Goal: Task Accomplishment & Management: Manage account settings

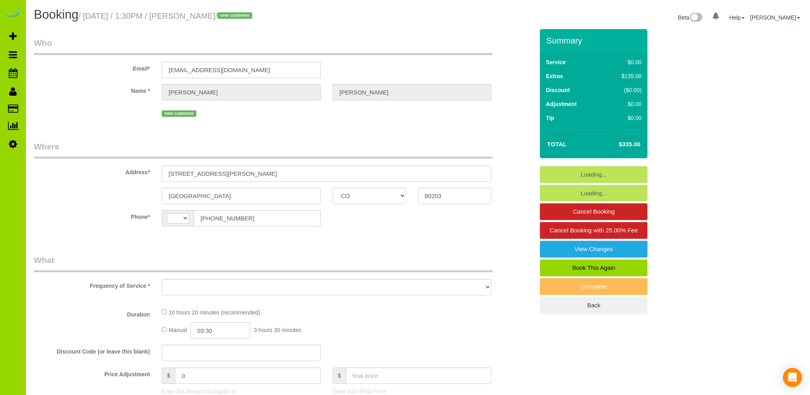
select select "CO"
select select "string:fspay-5a7c2dd7-c8fb-4006-945a-4aa9b2160db8"
select select "spot1"
select select "number:3"
select select "number:11"
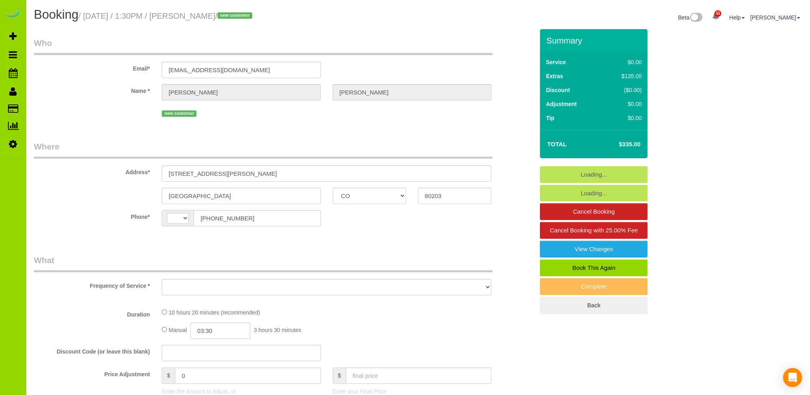
select select "string:[GEOGRAPHIC_DATA]"
select select "object:1150"
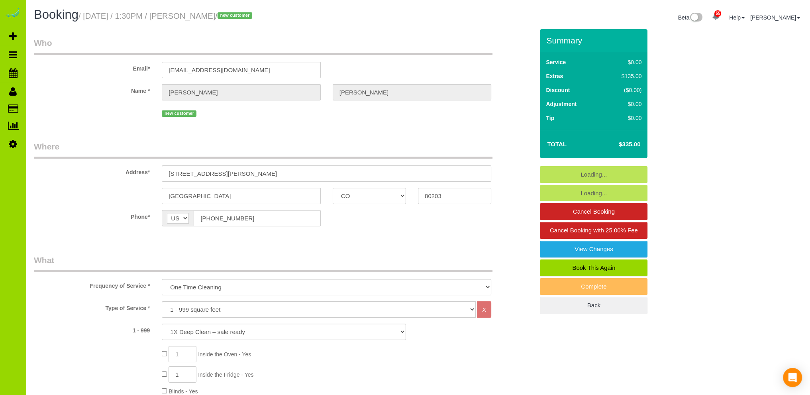
select select "2"
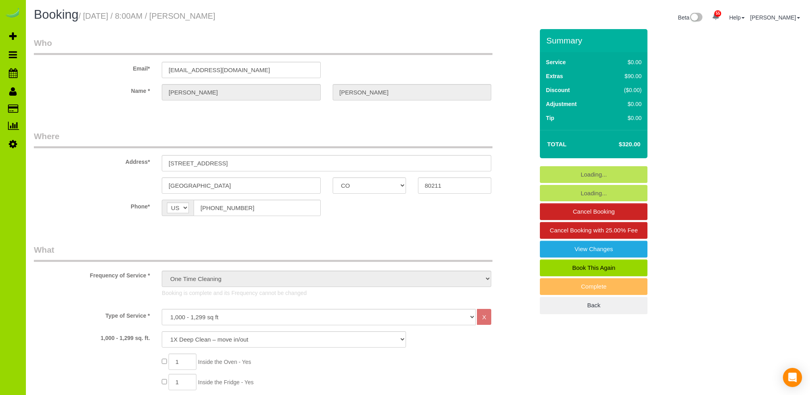
select select "CO"
select select "number:69"
select select "number:3"
select select "number:13"
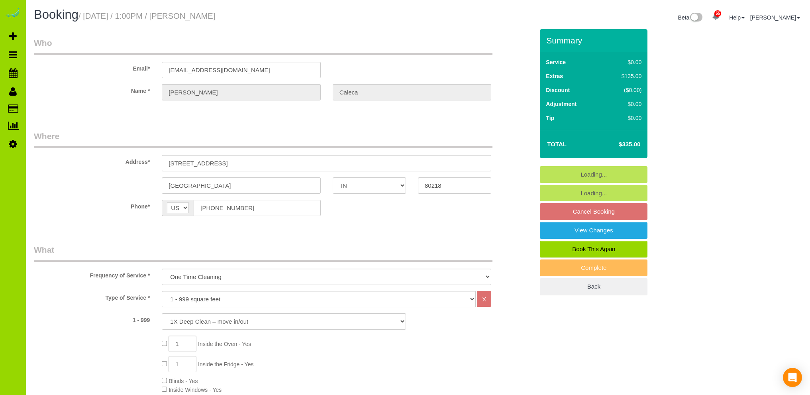
select select "IN"
select select "string:fspay-309b1a78-8f42-4a79-9306-cab8c579dd28"
select select "spot6"
select select "number:69"
select select "number:2"
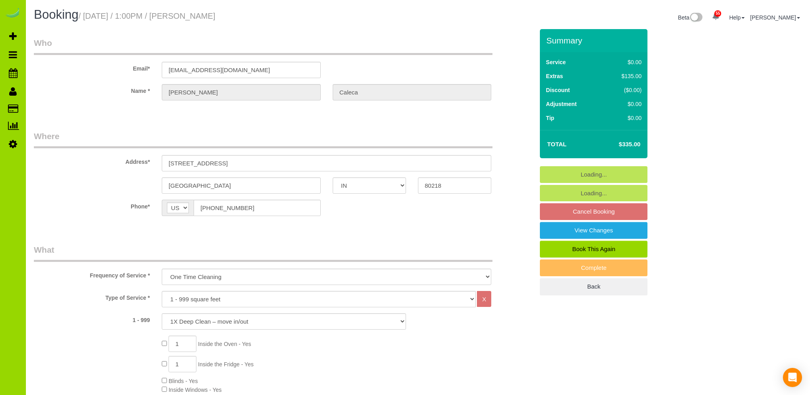
select select "number:11"
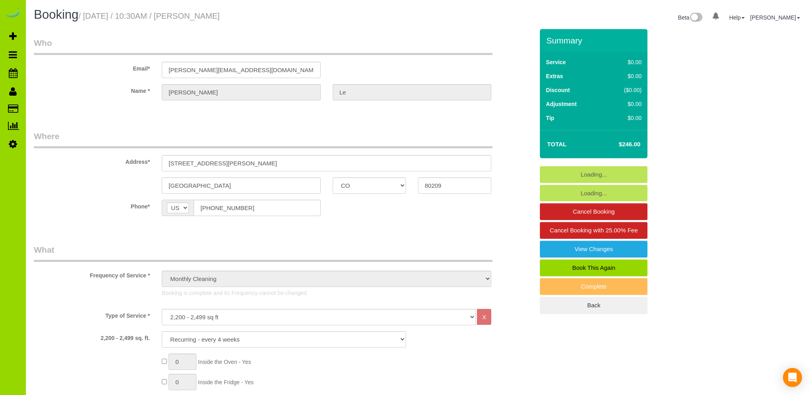
select select "CO"
select select "7"
select select "string:cash"
select select "spot6"
select select "number:5"
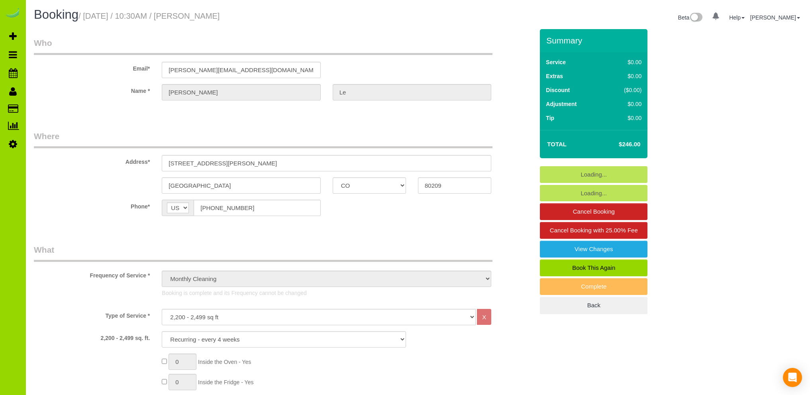
select select "number:14"
